Goal: Task Accomplishment & Management: Use online tool/utility

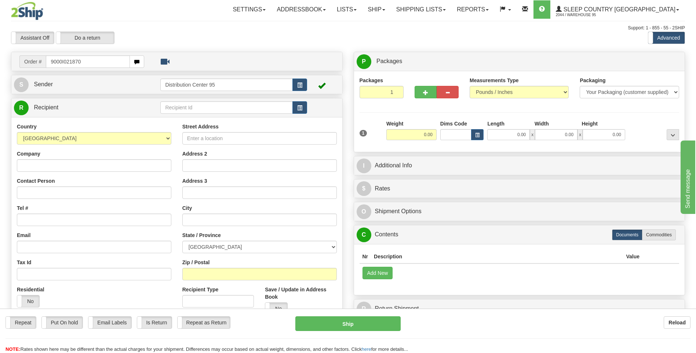
type input "9000I021870"
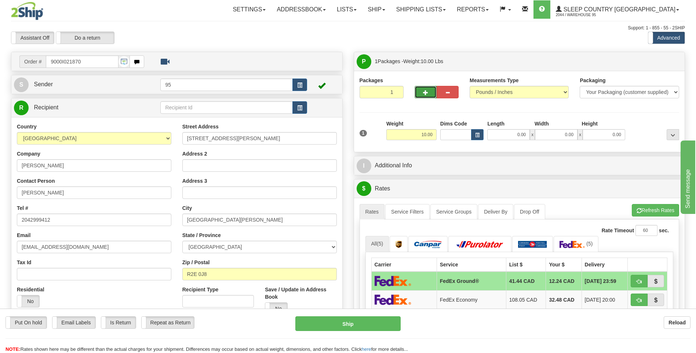
click at [424, 93] on span "button" at bounding box center [425, 92] width 5 height 5
radio input "true"
click at [0, 0] on div at bounding box center [0, 0] width 0 height 0
type input "2"
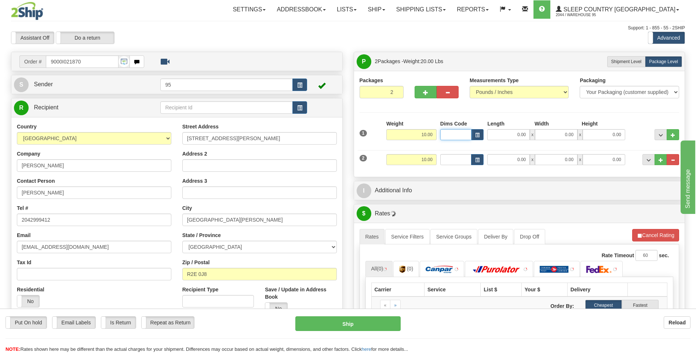
drag, startPoint x: 420, startPoint y: 101, endPoint x: 439, endPoint y: 135, distance: 38.9
click at [443, 137] on input "Dims Code" at bounding box center [456, 134] width 32 height 11
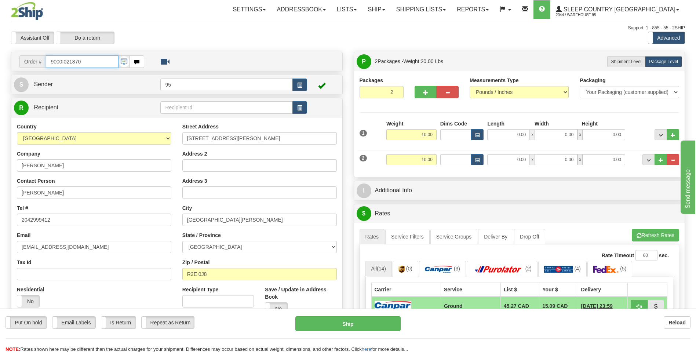
drag, startPoint x: 91, startPoint y: 64, endPoint x: -1, endPoint y: 38, distance: 96.6
click at [0, 38] on html "Training Course Close Toggle navigation Settings Shipping Preferences New Sende…" at bounding box center [348, 176] width 696 height 353
type input "9000I021870"
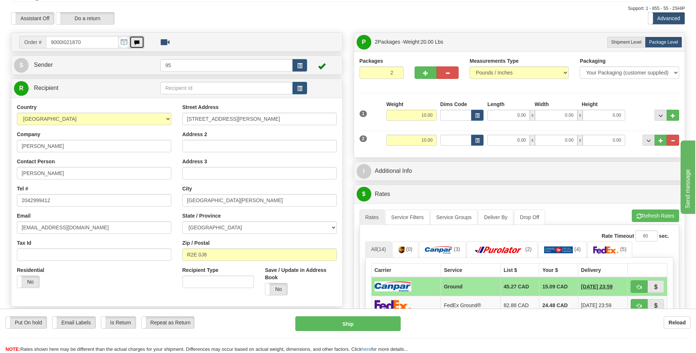
scroll to position [37, 0]
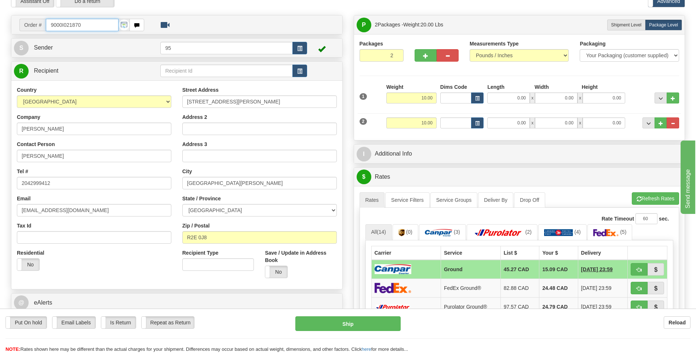
drag, startPoint x: 97, startPoint y: 26, endPoint x: 0, endPoint y: 20, distance: 97.1
click at [0, 20] on html "Training Course Close Toggle navigation Settings Shipping Preferences New Sende…" at bounding box center [348, 139] width 696 height 353
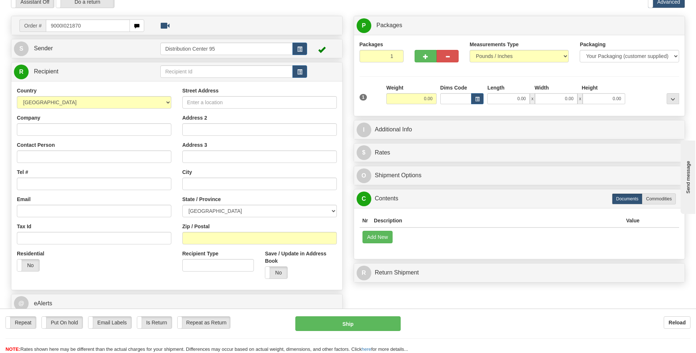
type input "9000I021870"
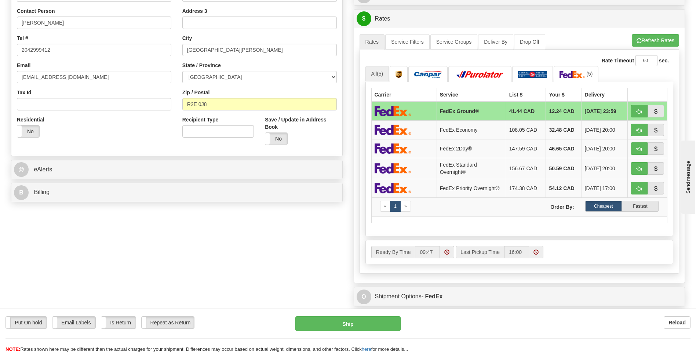
scroll to position [37, 0]
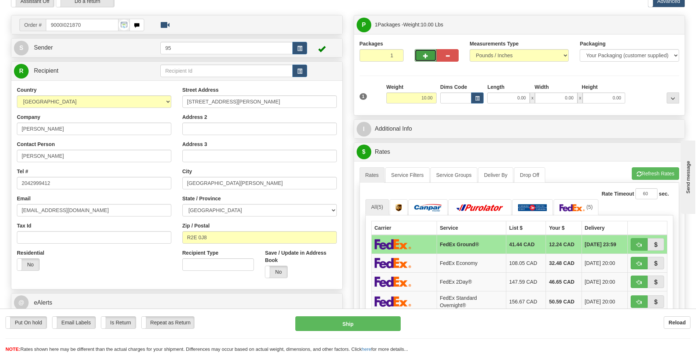
click at [424, 55] on span "button" at bounding box center [425, 56] width 5 height 5
radio input "true"
type input "2"
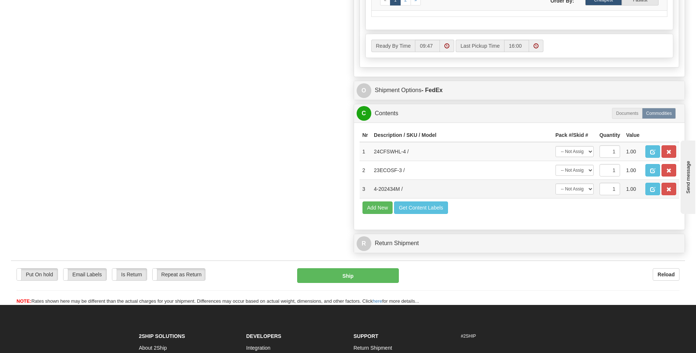
scroll to position [455, 0]
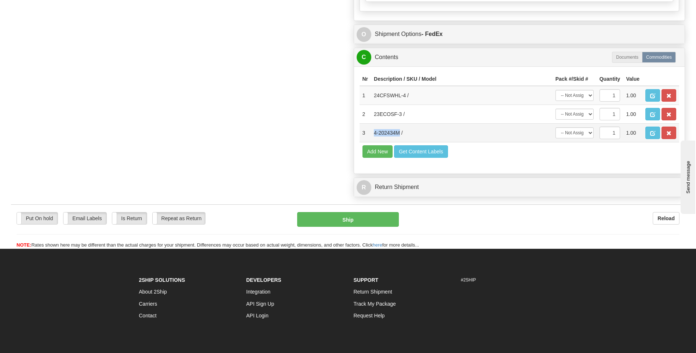
drag, startPoint x: 400, startPoint y: 133, endPoint x: 371, endPoint y: 136, distance: 28.8
click at [371, 136] on td "4-202434M /" at bounding box center [462, 133] width 182 height 19
copy td "4-202434M"
drag, startPoint x: 620, startPoint y: 163, endPoint x: 617, endPoint y: 160, distance: 4.2
click at [620, 162] on div "Nr Description / SKU / Model Pack #/Skid # Quantity Value 1 24CFSWHL-4 / -- Not…" at bounding box center [519, 119] width 331 height 107
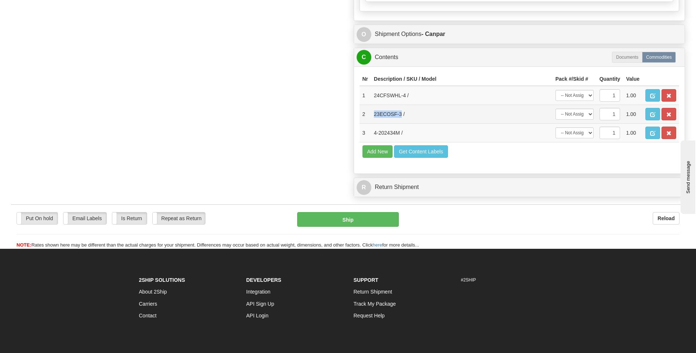
drag, startPoint x: 402, startPoint y: 115, endPoint x: 373, endPoint y: 116, distance: 29.4
click at [373, 116] on td "23ECOSF-3 /" at bounding box center [462, 114] width 182 height 19
drag, startPoint x: 373, startPoint y: 116, endPoint x: 296, endPoint y: 107, distance: 77.3
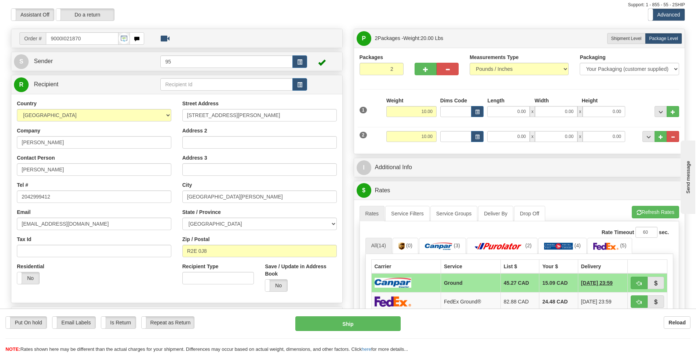
scroll to position [0, 0]
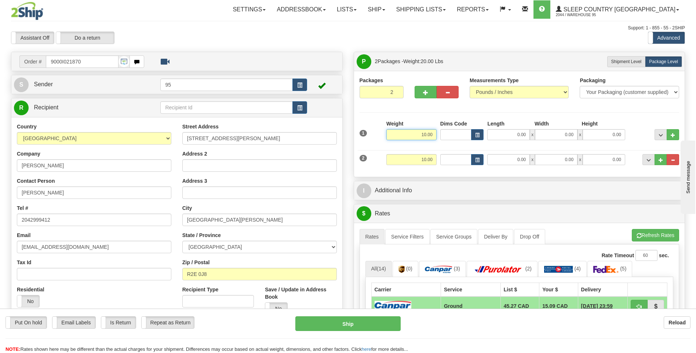
drag, startPoint x: 434, startPoint y: 134, endPoint x: 380, endPoint y: 134, distance: 54.0
click at [380, 134] on div "1 Weight 10.00 Dims Code x x" at bounding box center [520, 133] width 324 height 26
type input "100.00"
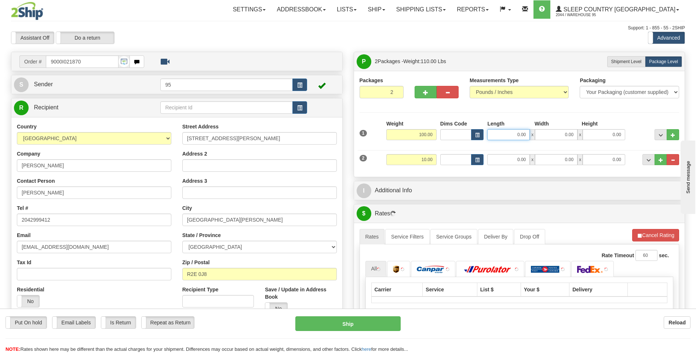
drag, startPoint x: 525, startPoint y: 136, endPoint x: 498, endPoint y: 133, distance: 27.3
click at [498, 133] on input "0.00" at bounding box center [508, 134] width 43 height 11
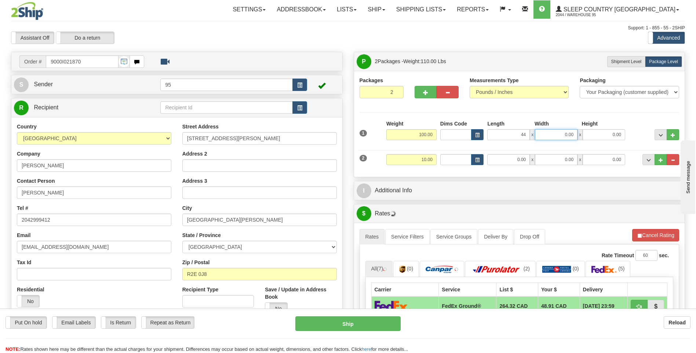
type input "44.00"
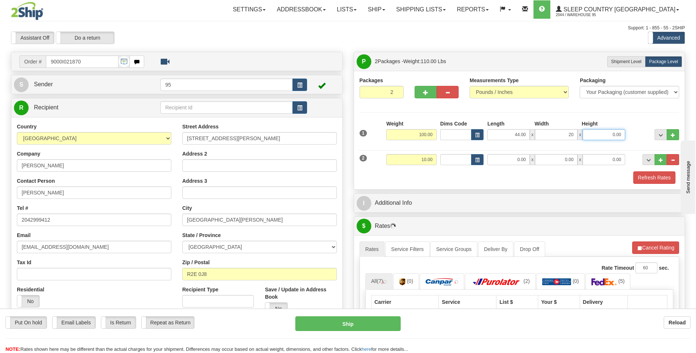
type input "20.00"
drag, startPoint x: 518, startPoint y: 161, endPoint x: 521, endPoint y: 161, distance: 3.7
click at [520, 161] on input "0.00" at bounding box center [508, 159] width 43 height 11
type input "20.00"
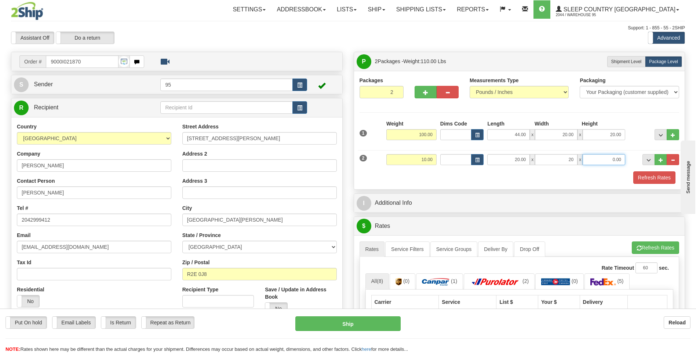
type input "20.00"
type input "9.00"
click at [645, 178] on button "Refresh Rates" at bounding box center [655, 177] width 42 height 12
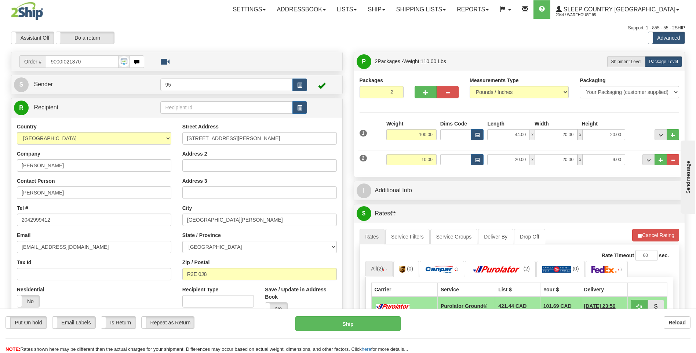
scroll to position [147, 0]
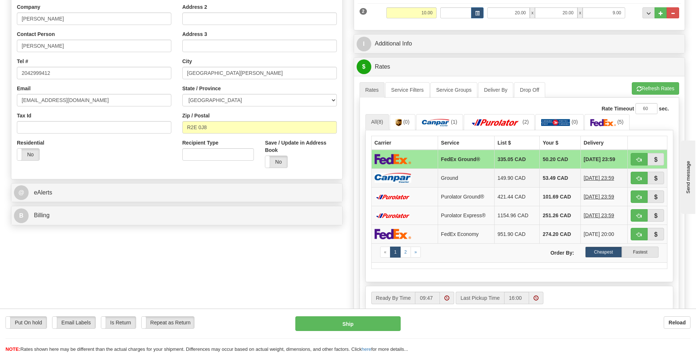
click at [392, 175] on img at bounding box center [393, 178] width 37 height 10
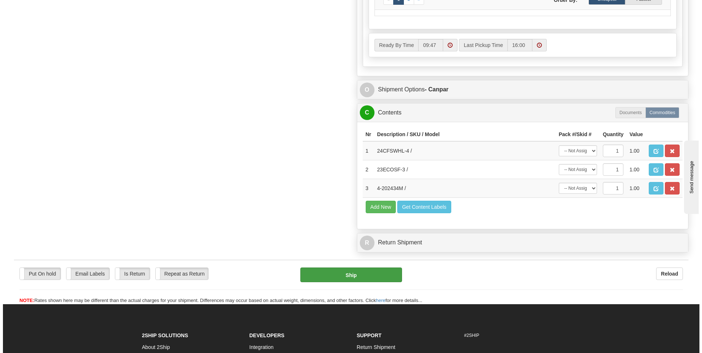
scroll to position [404, 0]
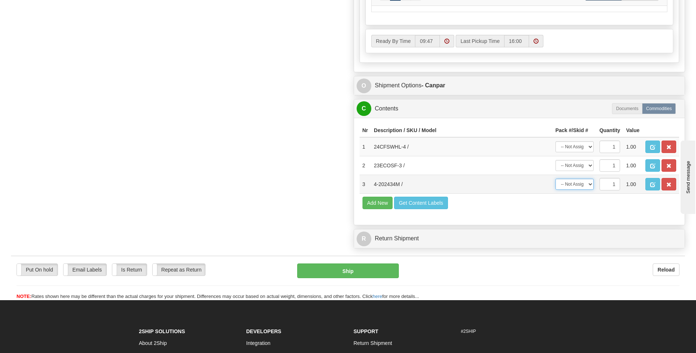
click at [590, 183] on select "-- Not Assigned -- Package 1 Package 2" at bounding box center [575, 184] width 38 height 11
select select "0"
click at [556, 179] on select "-- Not Assigned -- Package 1 Package 2" at bounding box center [575, 184] width 38 height 11
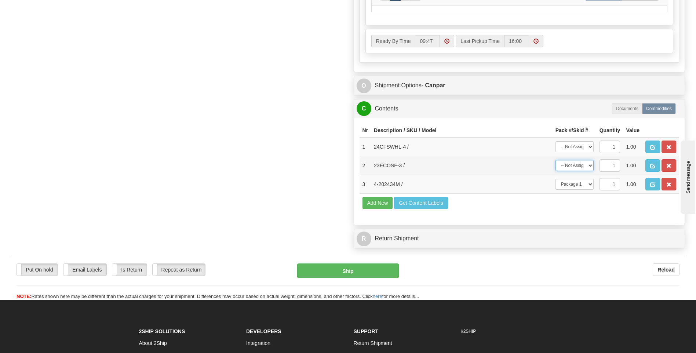
click at [591, 166] on select "-- Not Assigned -- Package 1 Package 2" at bounding box center [575, 165] width 38 height 11
select select "1"
click at [556, 160] on select "-- Not Assigned -- Package 1 Package 2" at bounding box center [575, 165] width 38 height 11
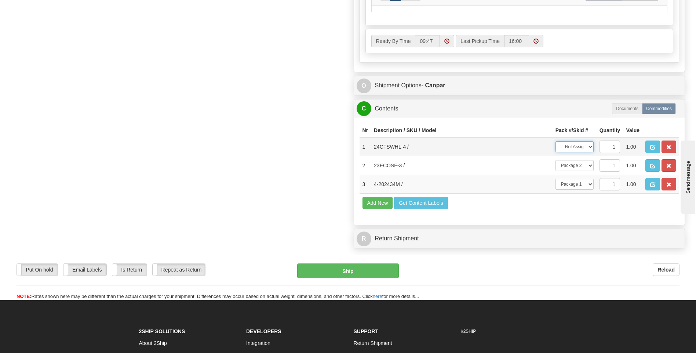
click at [593, 148] on select "-- Not Assigned -- Package 1 Package 2" at bounding box center [575, 146] width 38 height 11
select select "1"
click at [556, 141] on select "-- Not Assigned -- Package 1 Package 2" at bounding box center [575, 146] width 38 height 11
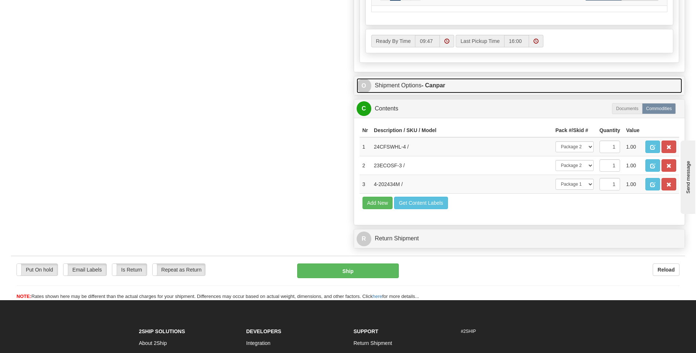
click at [411, 88] on link "O Shipment Options - Canpar" at bounding box center [520, 85] width 326 height 15
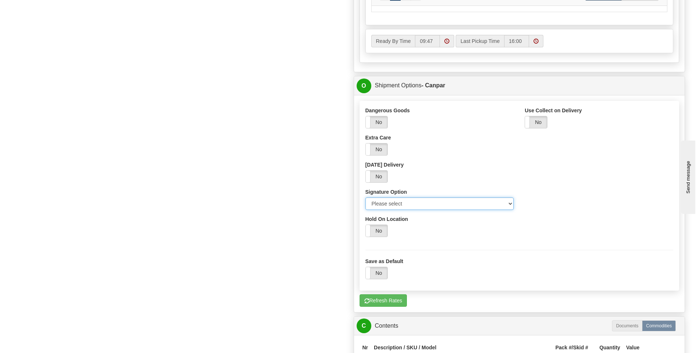
click at [512, 201] on select "Please select No Signature Required Signature Required Adult Signature" at bounding box center [440, 203] width 149 height 12
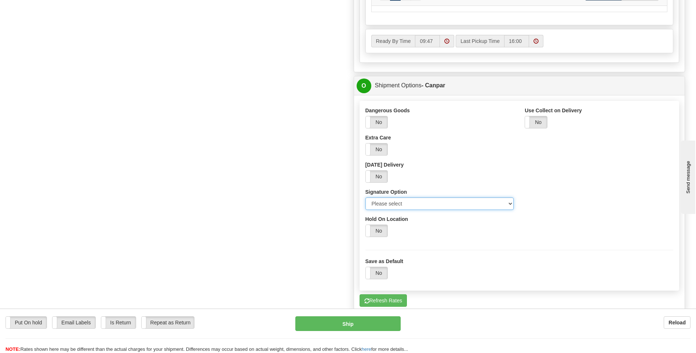
select select "2"
click at [366, 197] on select "Please select No Signature Required Signature Required Adult Signature" at bounding box center [440, 203] width 149 height 12
click at [327, 322] on button "Ship" at bounding box center [347, 323] width 105 height 15
type input "1"
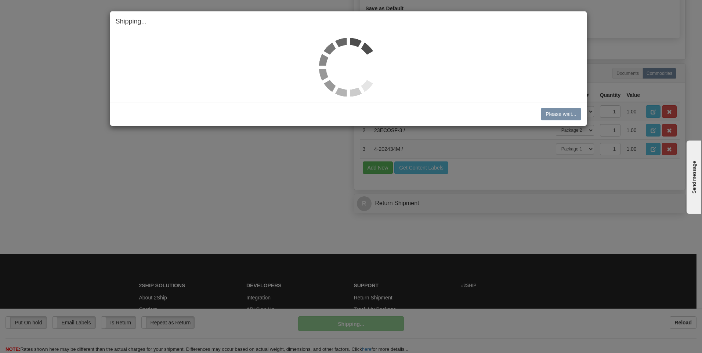
scroll to position [378, 0]
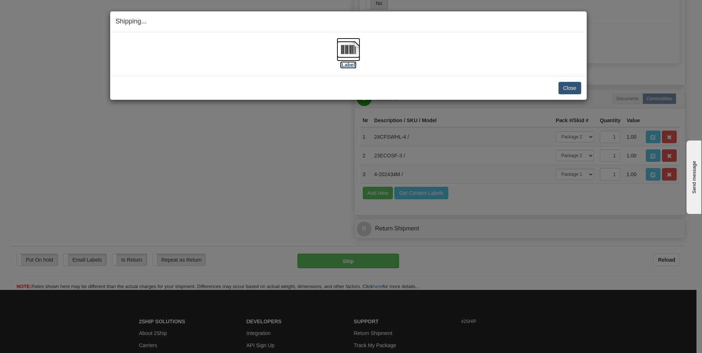
click at [348, 42] on img at bounding box center [348, 49] width 23 height 23
click at [347, 56] on img at bounding box center [348, 49] width 23 height 23
click at [574, 89] on button "Close" at bounding box center [569, 88] width 23 height 12
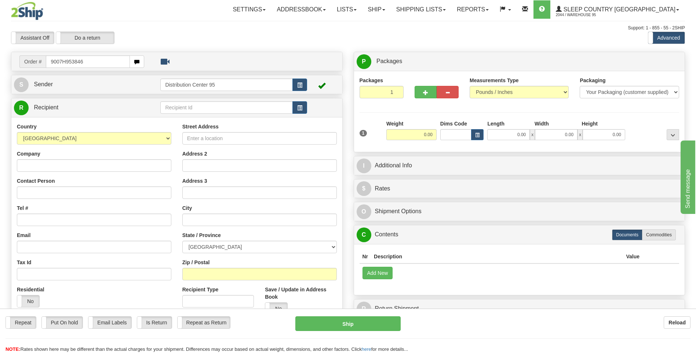
type input "9007H953846"
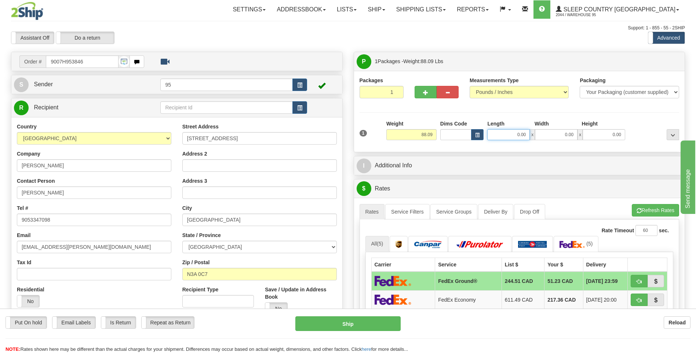
drag, startPoint x: 527, startPoint y: 133, endPoint x: 442, endPoint y: 142, distance: 86.1
click at [442, 142] on div "1 Weight 88.09 Dims Code x x" at bounding box center [520, 133] width 324 height 26
type input "58.00"
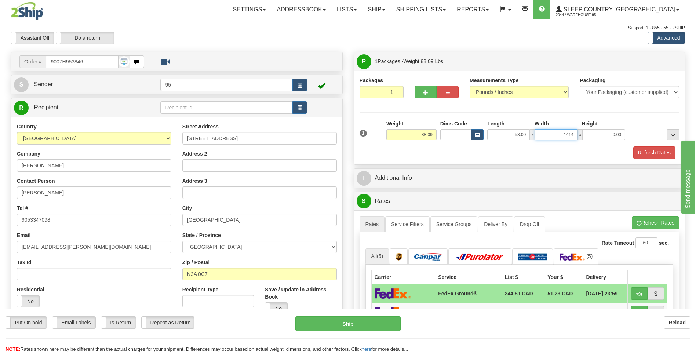
drag, startPoint x: 576, startPoint y: 134, endPoint x: 539, endPoint y: 141, distance: 38.1
click at [539, 141] on div "1 Weight 88.09 Dims Code x x" at bounding box center [520, 133] width 324 height 26
type input "14.00"
drag, startPoint x: 657, startPoint y: 149, endPoint x: 512, endPoint y: 126, distance: 146.2
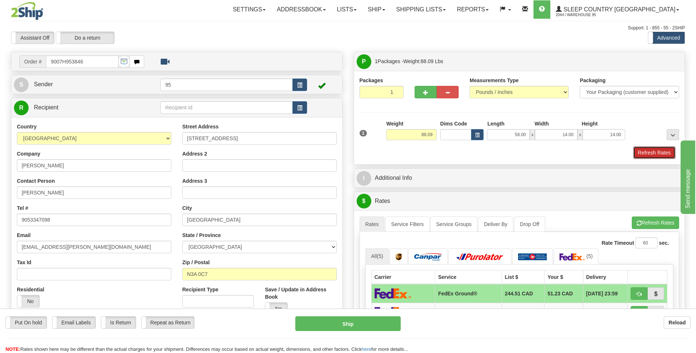
click at [655, 148] on button "Refresh Rates" at bounding box center [655, 152] width 42 height 12
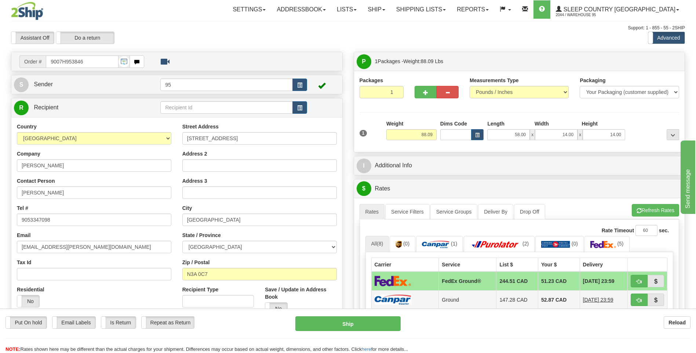
click at [396, 300] on img at bounding box center [393, 300] width 37 height 10
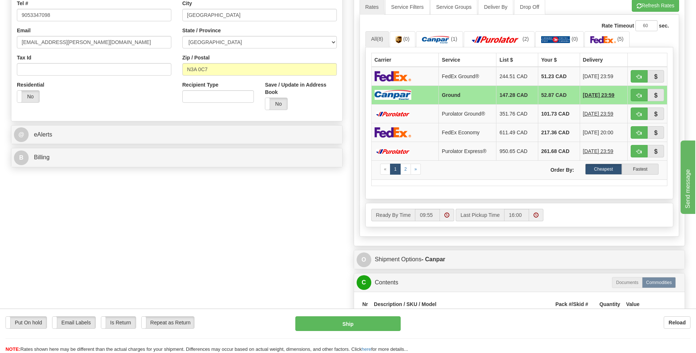
scroll to position [404, 0]
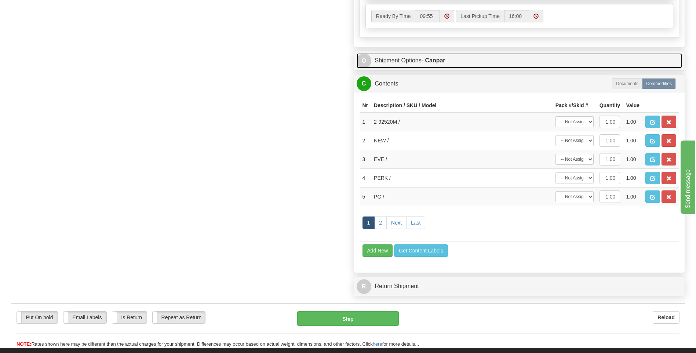
click at [394, 59] on link "O Shipment Options - Canpar" at bounding box center [520, 60] width 326 height 15
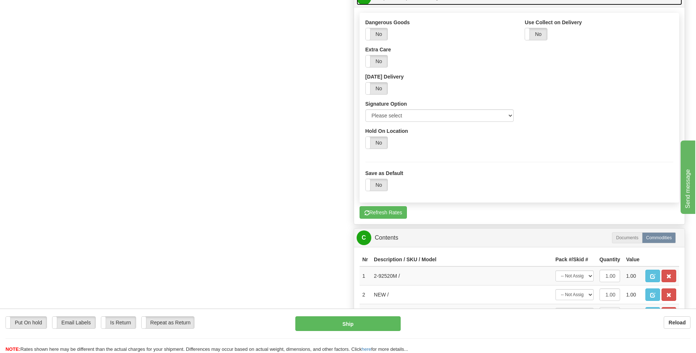
scroll to position [551, 0]
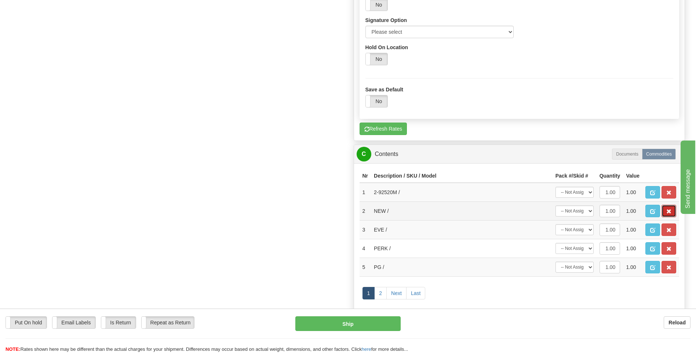
click at [671, 211] on span "button" at bounding box center [669, 211] width 5 height 5
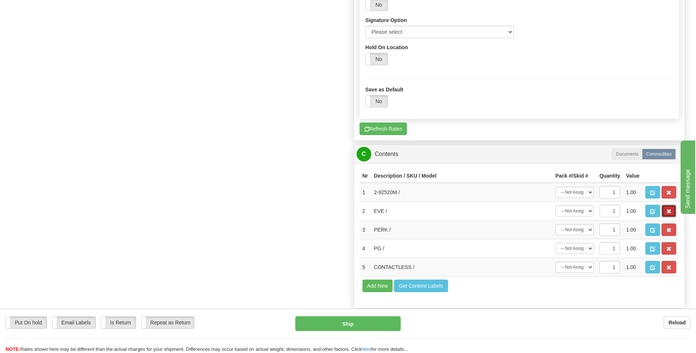
click at [671, 211] on span "button" at bounding box center [669, 211] width 5 height 5
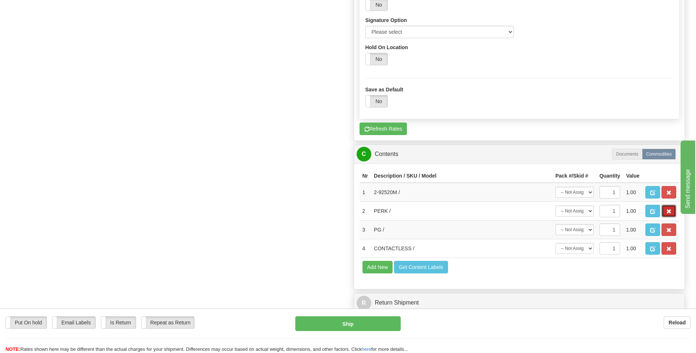
click at [671, 211] on span "button" at bounding box center [669, 211] width 5 height 5
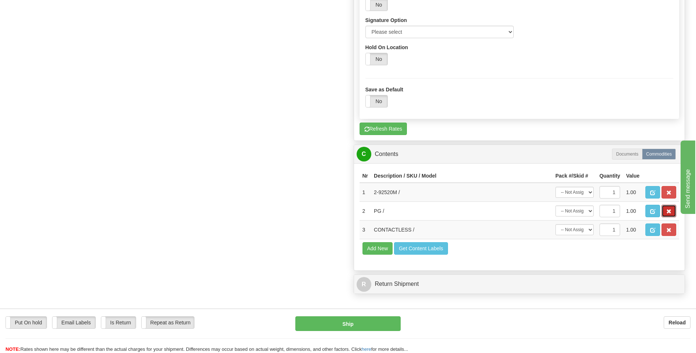
click at [671, 211] on span "button" at bounding box center [669, 211] width 5 height 5
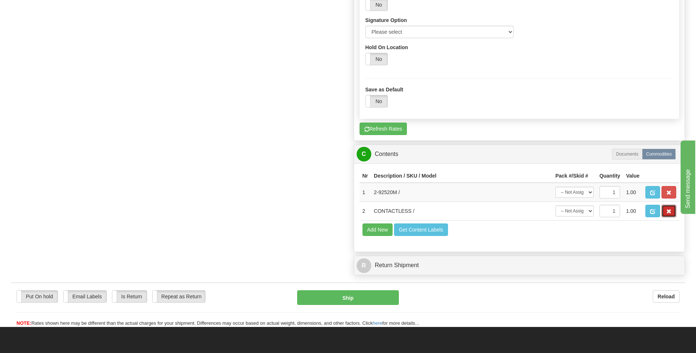
click at [671, 211] on span "button" at bounding box center [669, 211] width 5 height 5
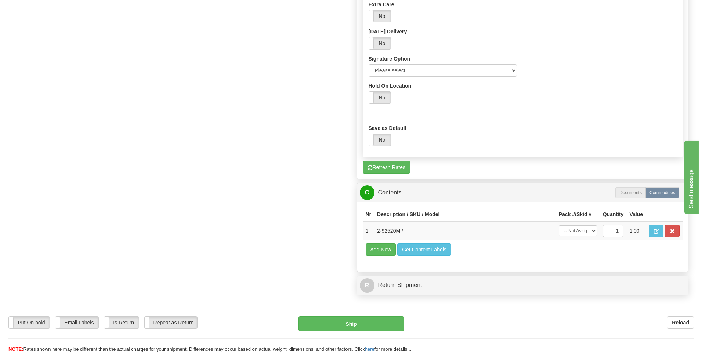
scroll to position [438, 0]
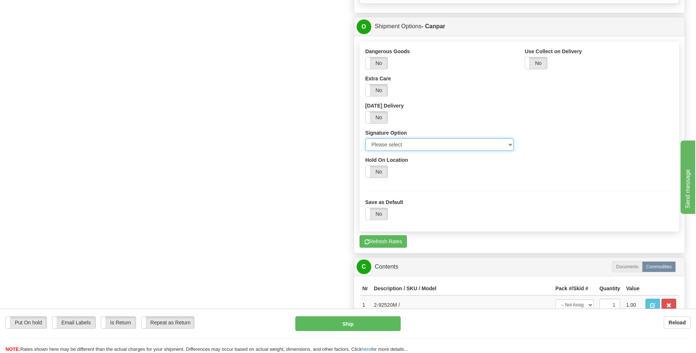
click at [512, 145] on select "Please select No Signature Required Signature Required Adult Signature" at bounding box center [440, 144] width 149 height 12
select select "2"
click at [366, 138] on select "Please select No Signature Required Signature Required Adult Signature" at bounding box center [440, 144] width 149 height 12
click at [337, 318] on button "Ship" at bounding box center [347, 323] width 105 height 15
type input "1"
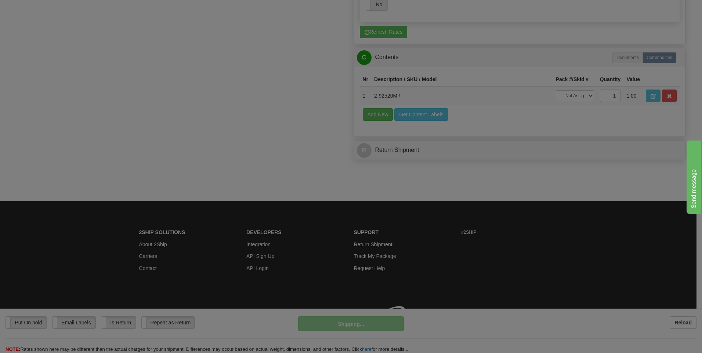
scroll to position [395, 0]
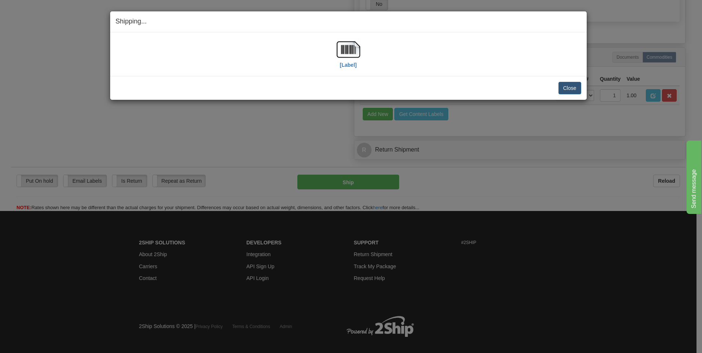
drag, startPoint x: 366, startPoint y: 92, endPoint x: 359, endPoint y: 62, distance: 30.4
click at [360, 64] on div "Shipping... Your SHIPMENT will EXPIRE in [Label] IMPORTANT NOTICE Embassy / Con…" at bounding box center [351, 176] width 702 height 353
click at [348, 44] on img at bounding box center [348, 49] width 23 height 23
click at [577, 89] on button "Close" at bounding box center [569, 88] width 23 height 12
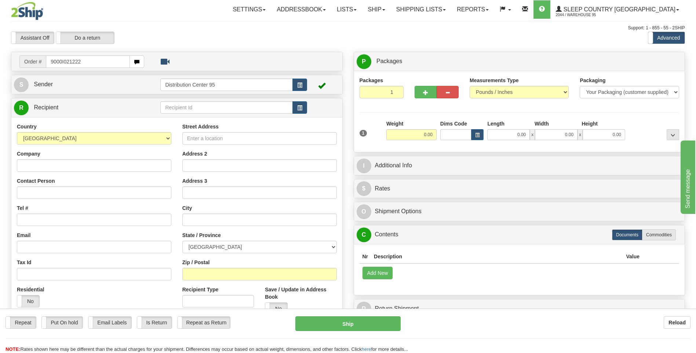
type input "9000I021222"
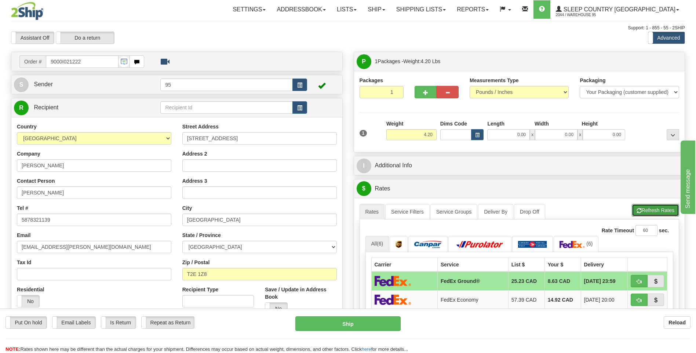
drag, startPoint x: 646, startPoint y: 211, endPoint x: 631, endPoint y: 200, distance: 18.7
click at [646, 211] on button "Refresh Rates" at bounding box center [655, 210] width 47 height 12
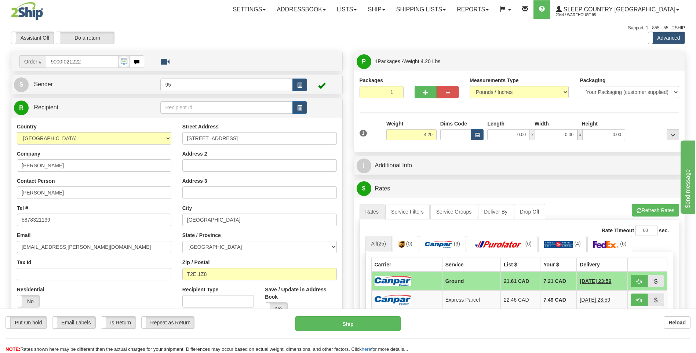
click at [458, 280] on td "Ground" at bounding box center [471, 281] width 58 height 19
click at [345, 325] on button "Ship" at bounding box center [347, 323] width 105 height 15
type input "1"
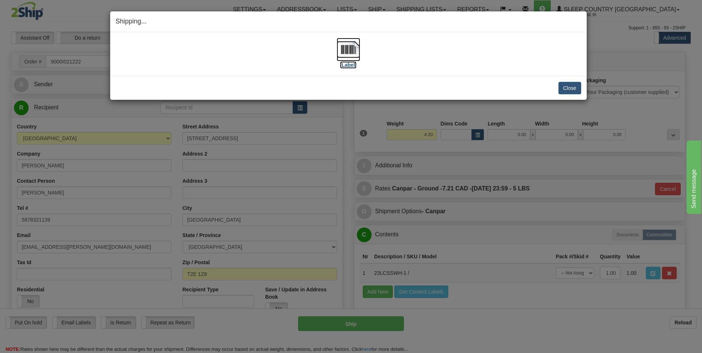
click at [349, 46] on img at bounding box center [348, 49] width 23 height 23
click at [573, 88] on button "Close" at bounding box center [569, 88] width 23 height 12
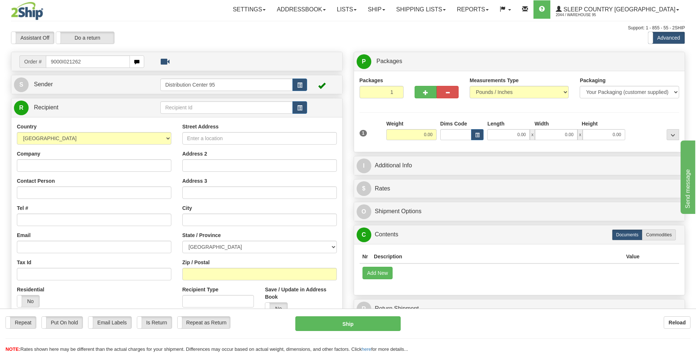
type input "9000I021262"
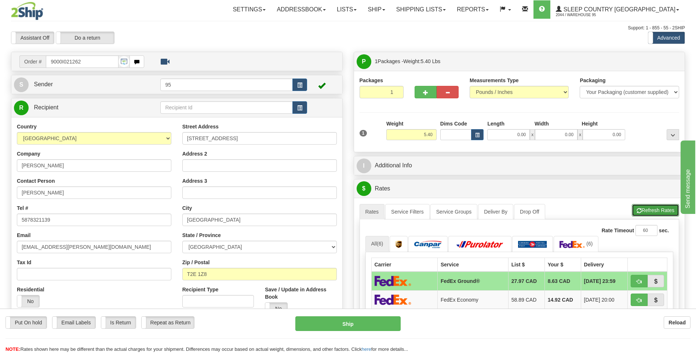
click at [652, 211] on button "Refresh Rates" at bounding box center [655, 210] width 47 height 12
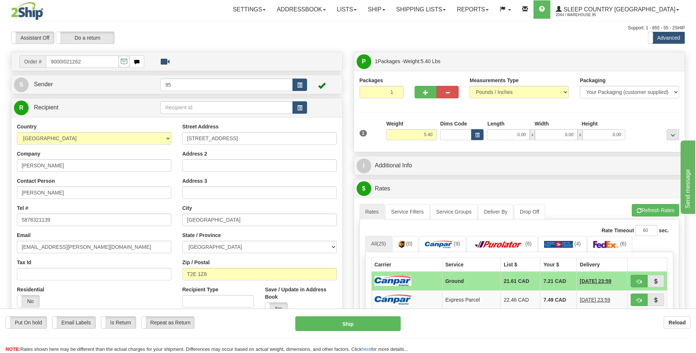
drag, startPoint x: 405, startPoint y: 283, endPoint x: 403, endPoint y: 290, distance: 7.3
click at [405, 283] on img at bounding box center [393, 281] width 37 height 10
click at [371, 324] on button "Ship" at bounding box center [347, 323] width 105 height 15
type input "1"
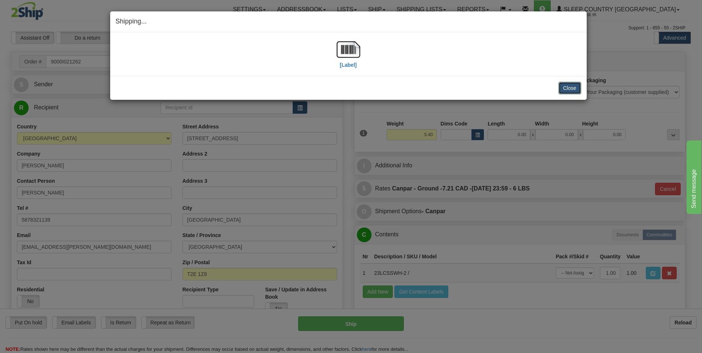
drag, startPoint x: 566, startPoint y: 87, endPoint x: 562, endPoint y: 85, distance: 4.8
click at [564, 86] on button "Close" at bounding box center [569, 88] width 23 height 12
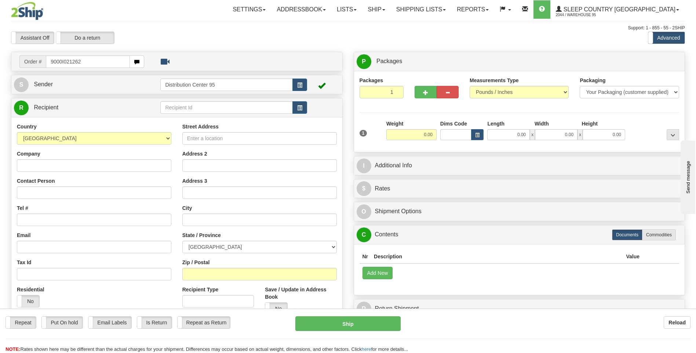
type input "9000I021262"
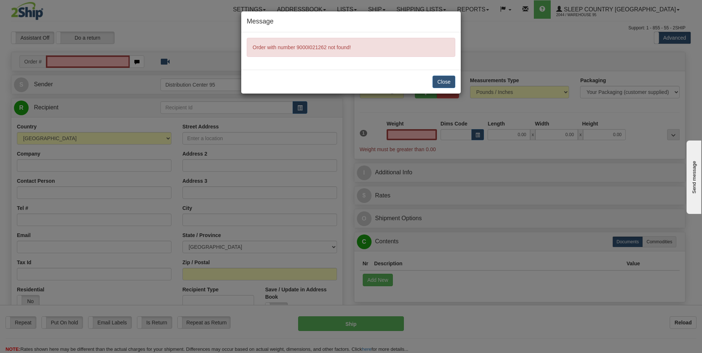
type input "0.00"
click at [442, 83] on button "Close" at bounding box center [443, 82] width 23 height 12
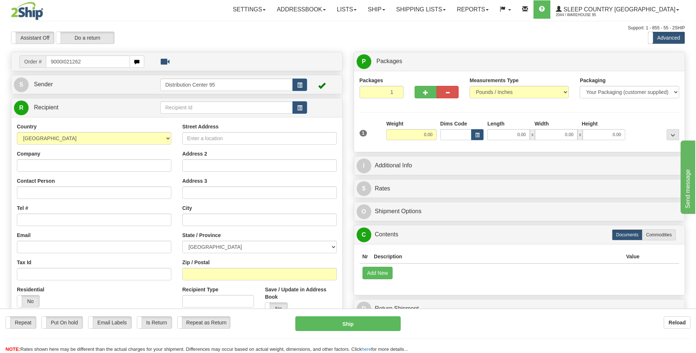
type input "9000I021262"
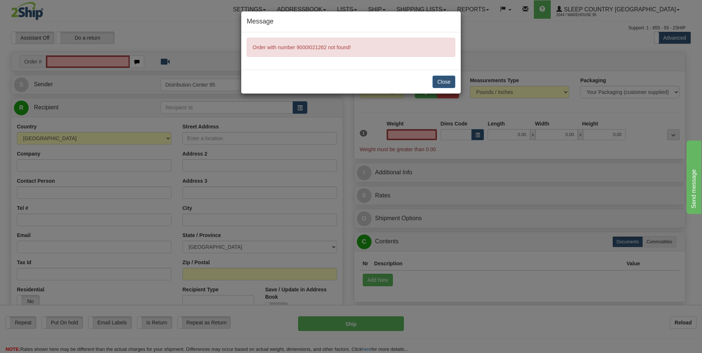
type input "0.00"
click at [441, 85] on button "Close" at bounding box center [443, 82] width 23 height 12
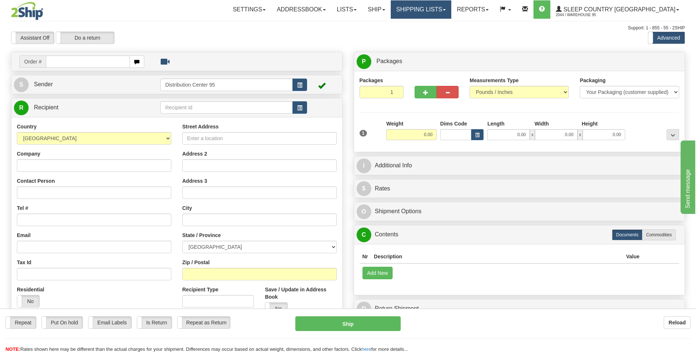
click at [452, 1] on link "Shipping lists" at bounding box center [421, 9] width 61 height 18
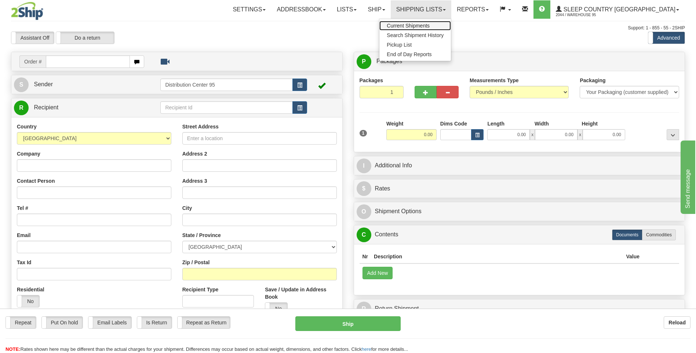
click at [430, 25] on span "Current Shipments" at bounding box center [408, 26] width 43 height 6
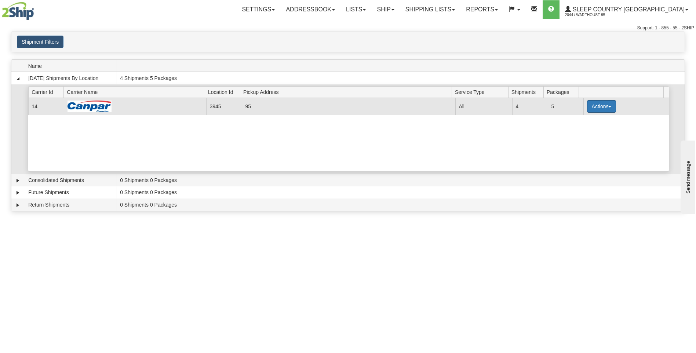
click at [595, 106] on button "Actions" at bounding box center [601, 106] width 29 height 12
click at [576, 119] on span "Details" at bounding box center [575, 119] width 20 height 5
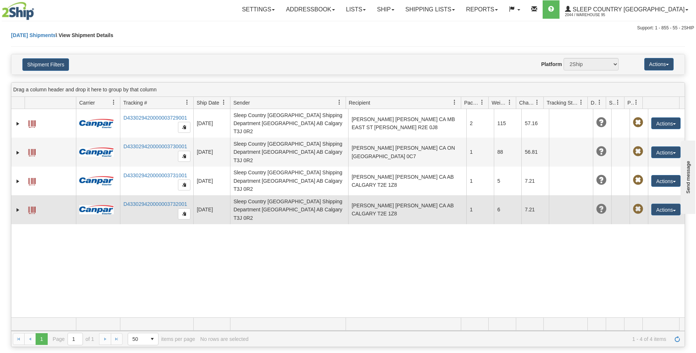
drag, startPoint x: 31, startPoint y: 191, endPoint x: 48, endPoint y: 185, distance: 18.2
click at [35, 207] on span at bounding box center [31, 210] width 7 height 7
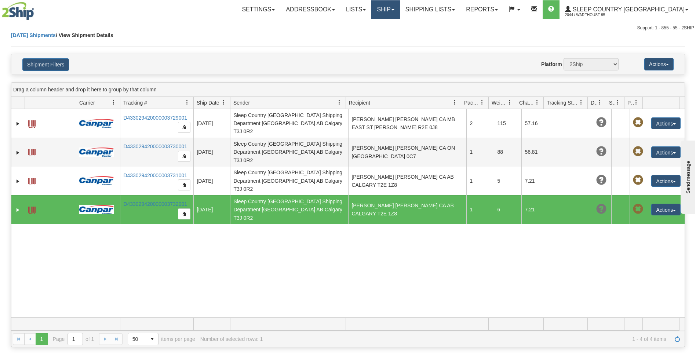
click at [400, 7] on link "Ship" at bounding box center [385, 9] width 28 height 18
click at [369, 26] on span "Ship Screen" at bounding box center [355, 26] width 28 height 6
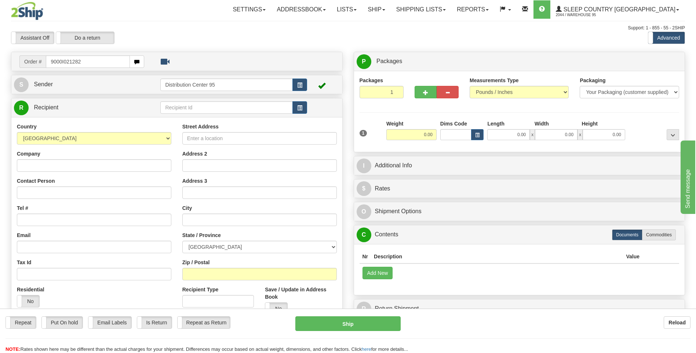
type input "9000I021282"
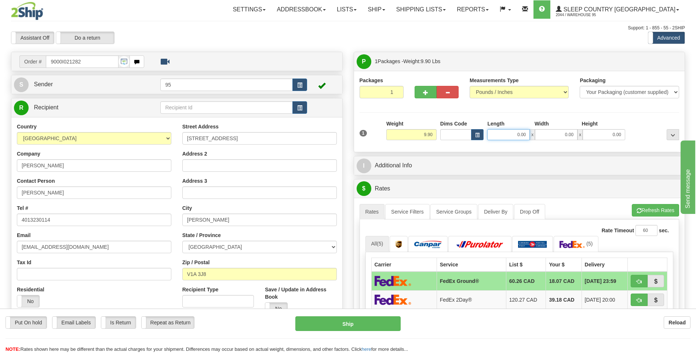
drag, startPoint x: 527, startPoint y: 134, endPoint x: 449, endPoint y: 133, distance: 78.2
click at [450, 134] on div "Dims Code Length Width Height x" at bounding box center [533, 130] width 189 height 20
type input "24.00"
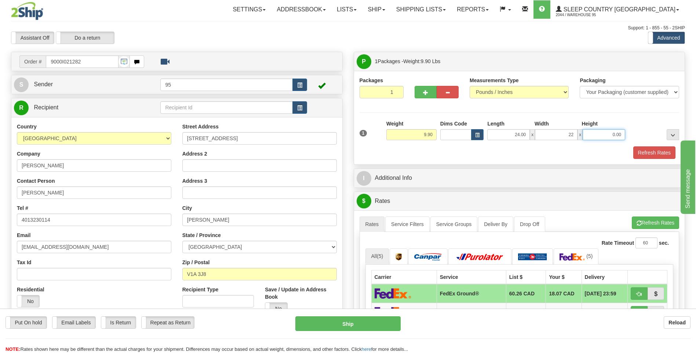
type input "22.00"
type input "11.00"
drag, startPoint x: 650, startPoint y: 154, endPoint x: 644, endPoint y: 152, distance: 6.5
click at [650, 153] on button "Refresh Rates" at bounding box center [655, 152] width 42 height 12
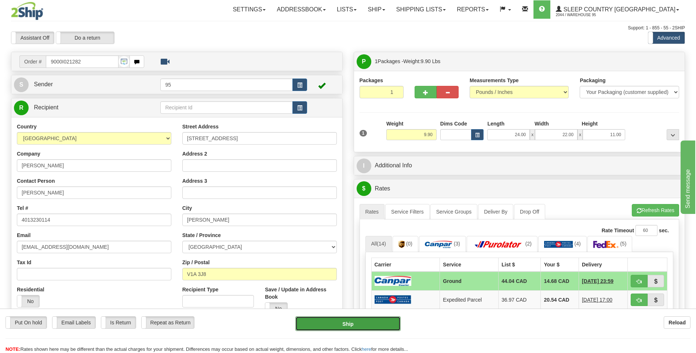
click at [341, 323] on button "Ship" at bounding box center [347, 323] width 105 height 15
type input "1"
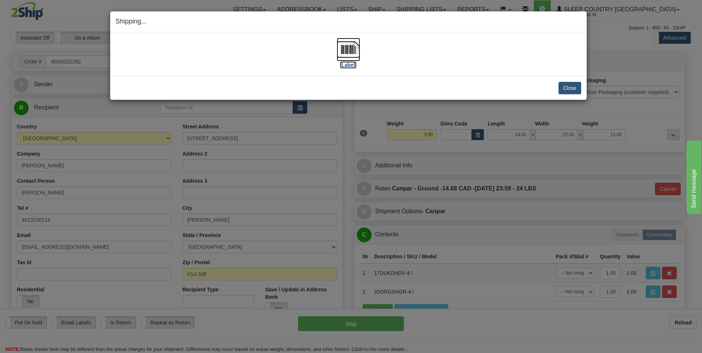
click at [338, 47] on img at bounding box center [348, 49] width 23 height 23
drag, startPoint x: 576, startPoint y: 89, endPoint x: 565, endPoint y: 89, distance: 11.4
click at [572, 89] on button "Close" at bounding box center [569, 88] width 23 height 12
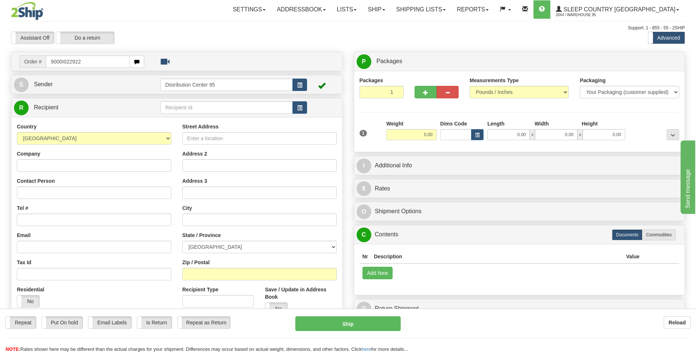
type input "9000I022922"
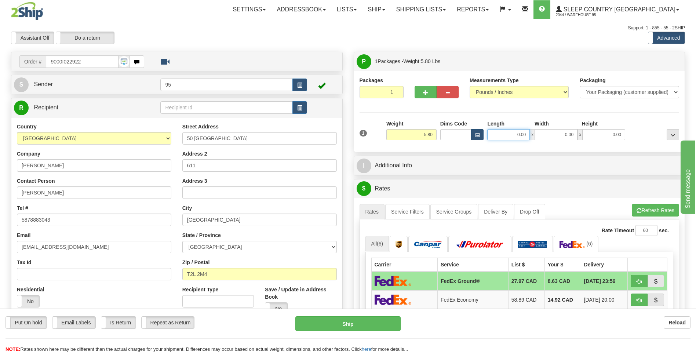
drag, startPoint x: 527, startPoint y: 135, endPoint x: 476, endPoint y: 138, distance: 50.4
click at [476, 138] on div "Dims Code Length Width Height x" at bounding box center [533, 130] width 189 height 20
type input "18.00"
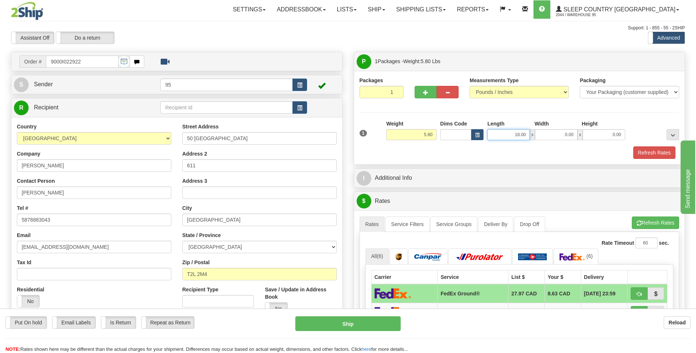
drag, startPoint x: 476, startPoint y: 138, endPoint x: 526, endPoint y: 132, distance: 50.4
click at [526, 132] on input "18.00" at bounding box center [508, 134] width 43 height 11
click at [572, 136] on input "0.00" at bounding box center [556, 134] width 43 height 11
type input "8.00"
type input "16.00"
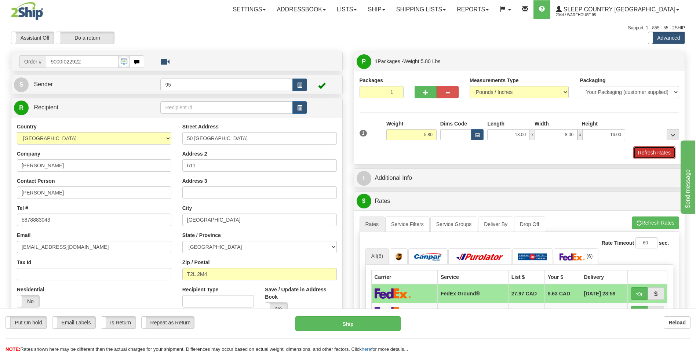
click at [641, 154] on button "Refresh Rates" at bounding box center [655, 152] width 42 height 12
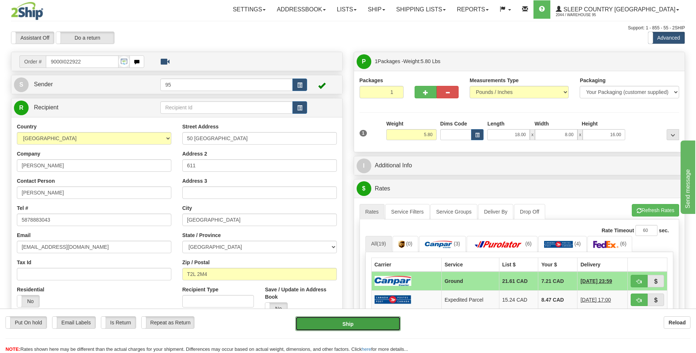
click at [338, 325] on button "Ship" at bounding box center [347, 323] width 105 height 15
type input "1"
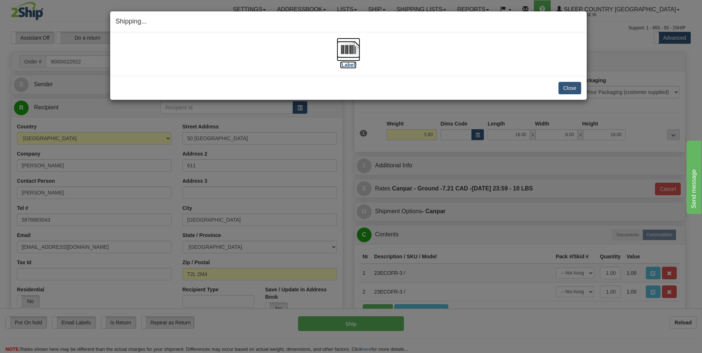
click at [349, 45] on img at bounding box center [348, 49] width 23 height 23
click at [568, 90] on button "Close" at bounding box center [569, 88] width 23 height 12
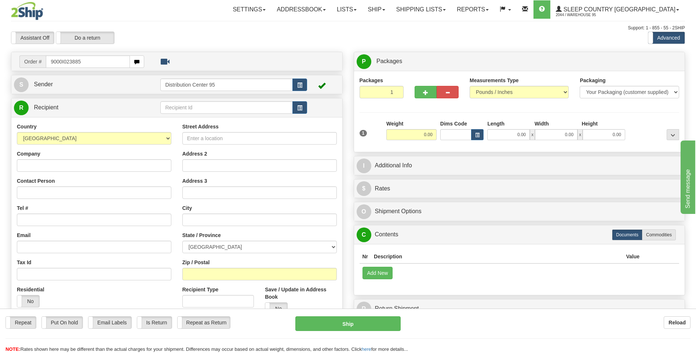
type input "9000I023885"
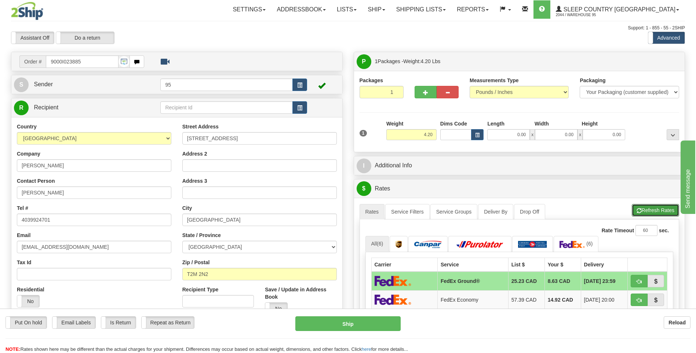
drag, startPoint x: 649, startPoint y: 210, endPoint x: 642, endPoint y: 210, distance: 7.0
click at [649, 210] on button "Refresh Rates" at bounding box center [655, 210] width 47 height 12
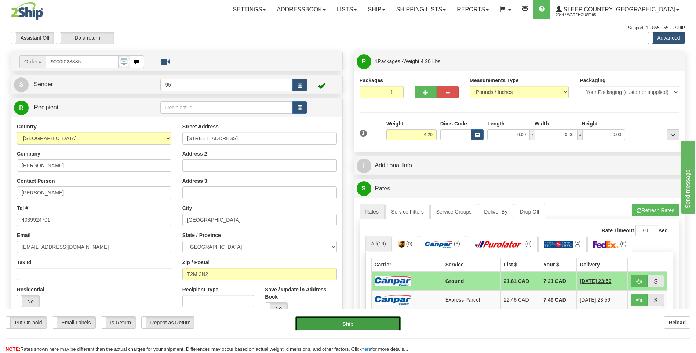
click at [350, 322] on button "Ship" at bounding box center [347, 323] width 105 height 15
type input "1"
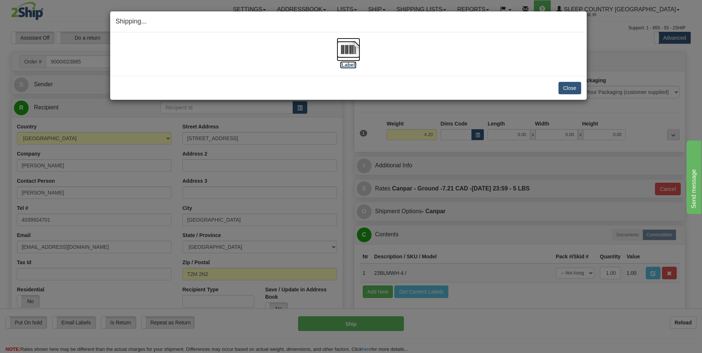
click at [338, 50] on img at bounding box center [348, 49] width 23 height 23
click at [568, 88] on button "Close" at bounding box center [569, 88] width 23 height 12
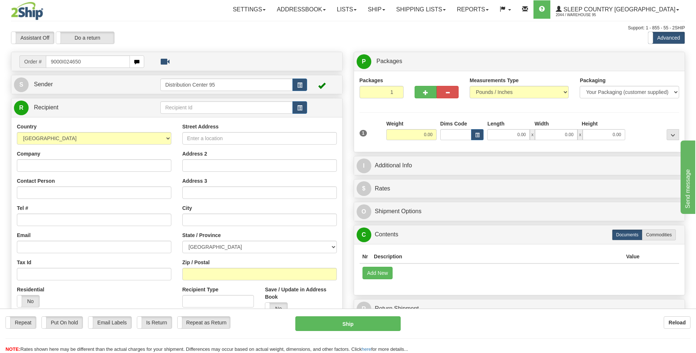
type input "9000I024650"
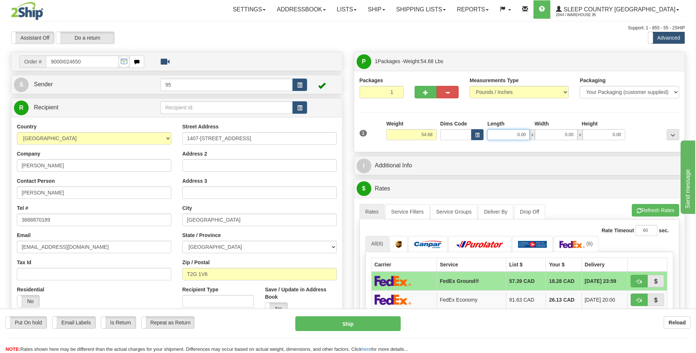
drag, startPoint x: 528, startPoint y: 136, endPoint x: 491, endPoint y: 133, distance: 37.2
click at [492, 133] on input "0.00" at bounding box center [508, 134] width 43 height 11
type input "42.00"
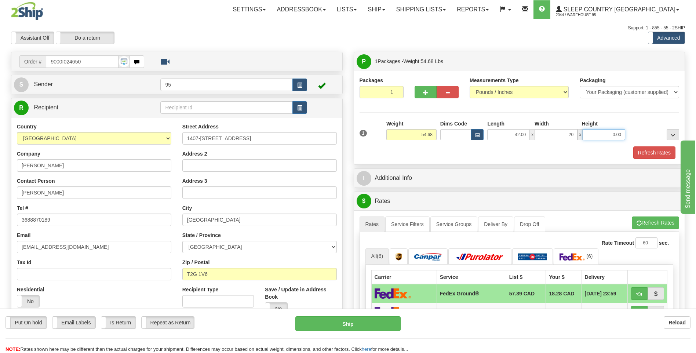
type input "20.00"
drag, startPoint x: 661, startPoint y: 155, endPoint x: 626, endPoint y: 153, distance: 36.0
click at [656, 153] on button "Refresh Rates" at bounding box center [655, 152] width 42 height 12
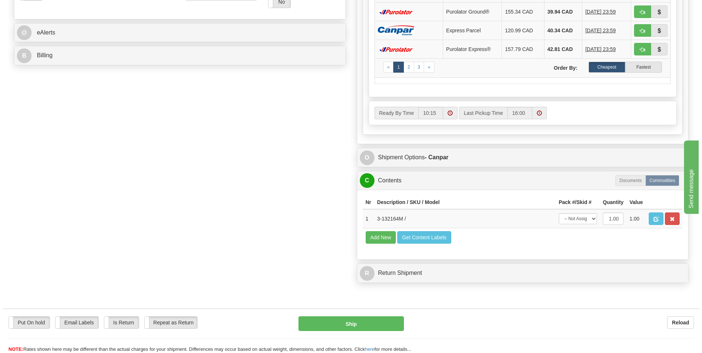
scroll to position [367, 0]
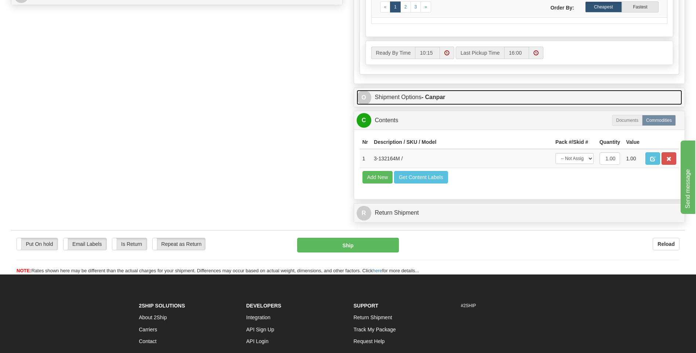
click at [402, 93] on link "O Shipment Options - Canpar" at bounding box center [520, 97] width 326 height 15
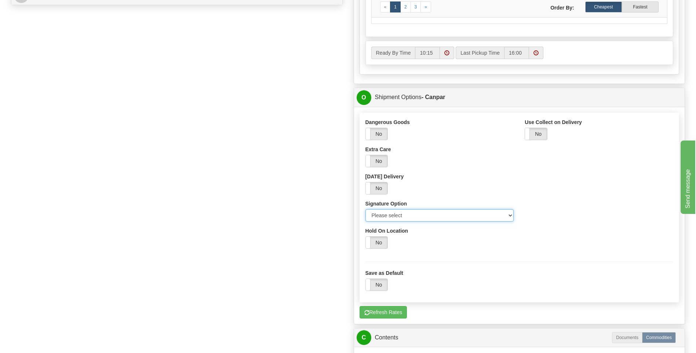
drag, startPoint x: 504, startPoint y: 213, endPoint x: 450, endPoint y: 214, distance: 53.6
click at [496, 214] on select "Please select No Signature Required Signature Required Adult Signature" at bounding box center [440, 215] width 149 height 12
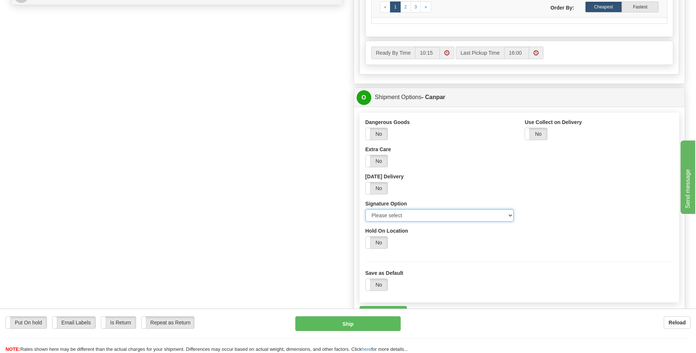
select select "2"
click at [366, 209] on select "Please select No Signature Required Signature Required Adult Signature" at bounding box center [440, 215] width 149 height 12
drag, startPoint x: 321, startPoint y: 330, endPoint x: 316, endPoint y: 324, distance: 7.8
click at [316, 324] on button "Ship" at bounding box center [347, 323] width 105 height 15
type input "1"
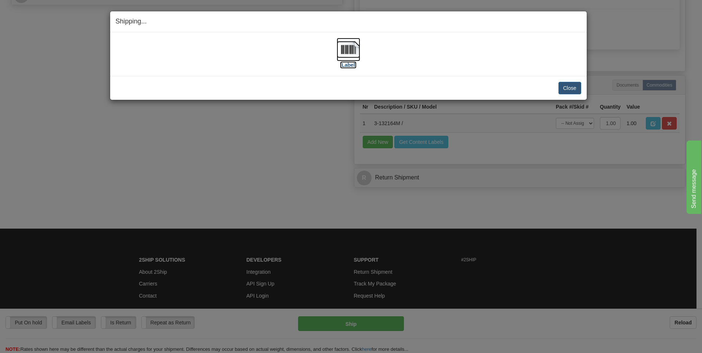
click at [347, 51] on img at bounding box center [348, 49] width 23 height 23
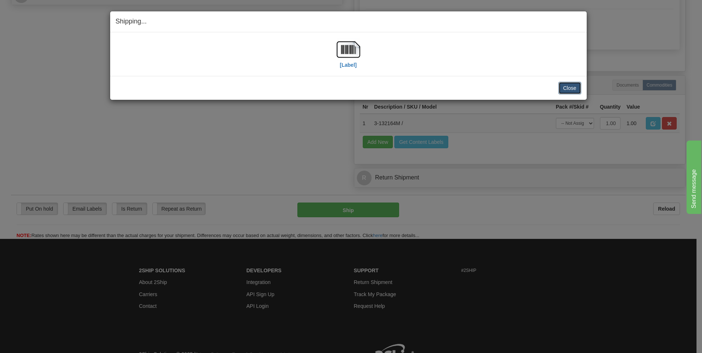
drag, startPoint x: 567, startPoint y: 93, endPoint x: 562, endPoint y: 91, distance: 5.7
click at [567, 92] on button "Close" at bounding box center [569, 88] width 23 height 12
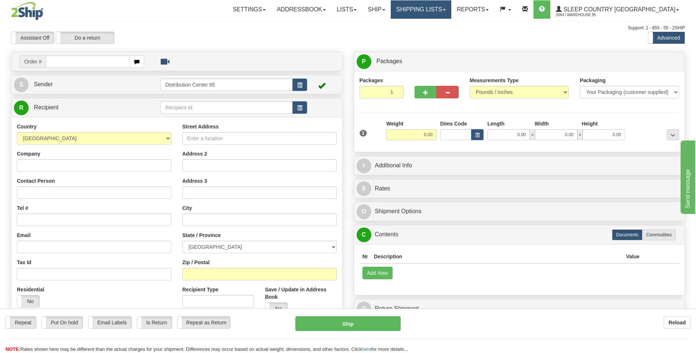
drag, startPoint x: 457, startPoint y: 8, endPoint x: 452, endPoint y: 15, distance: 8.7
click at [452, 8] on link "Shipping lists" at bounding box center [421, 9] width 61 height 18
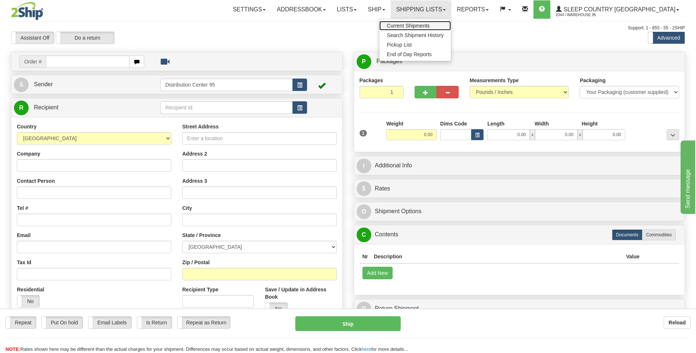
click at [430, 26] on span "Current Shipments" at bounding box center [408, 26] width 43 height 6
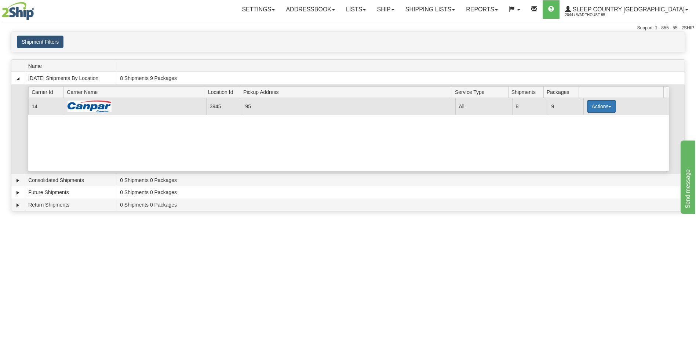
drag, startPoint x: 608, startPoint y: 106, endPoint x: 592, endPoint y: 107, distance: 16.2
click at [609, 106] on span "button" at bounding box center [610, 106] width 3 height 1
click at [576, 131] on span "Close" at bounding box center [573, 129] width 17 height 5
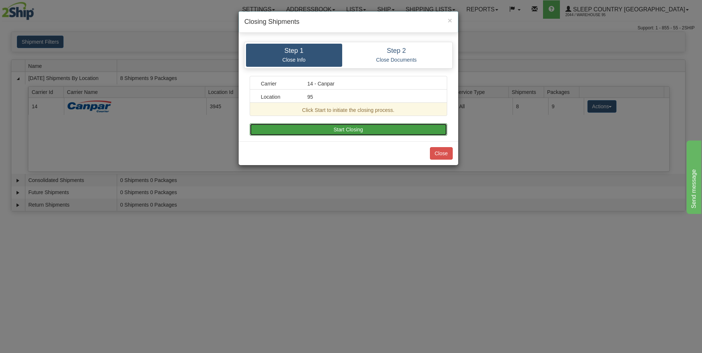
click at [332, 130] on button "Start Closing" at bounding box center [348, 129] width 197 height 12
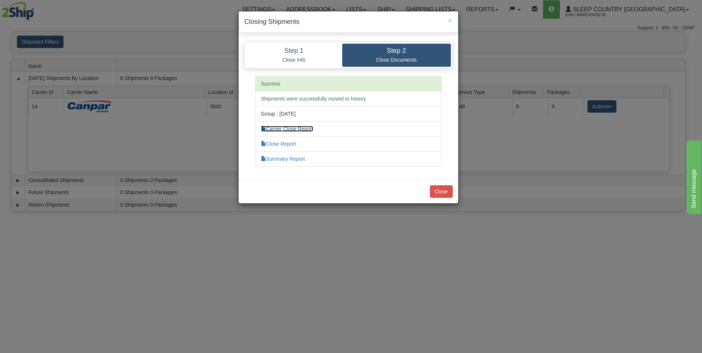
click at [305, 127] on link "Carrier Close Report" at bounding box center [287, 129] width 52 height 6
click at [279, 157] on link "Summary Report" at bounding box center [283, 159] width 44 height 6
